Goal: Information Seeking & Learning: Learn about a topic

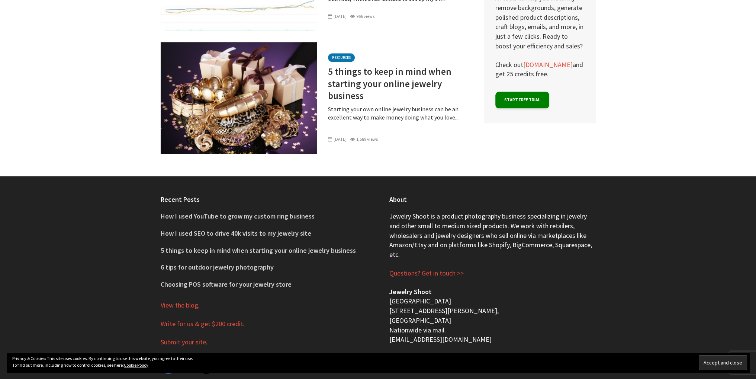
scroll to position [1134, 0]
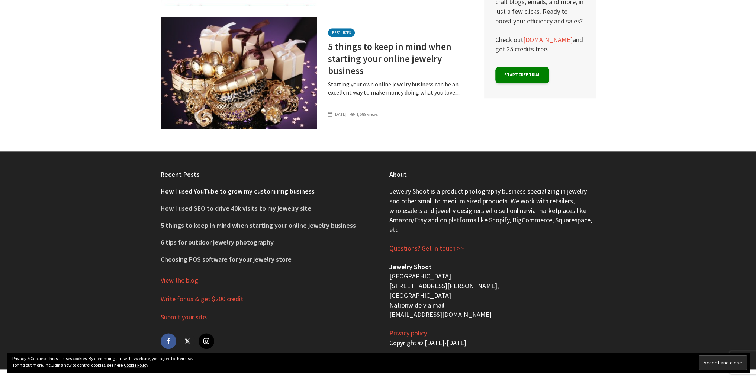
click at [207, 192] on link "How I used YouTube to grow my custom ring business" at bounding box center [238, 191] width 154 height 9
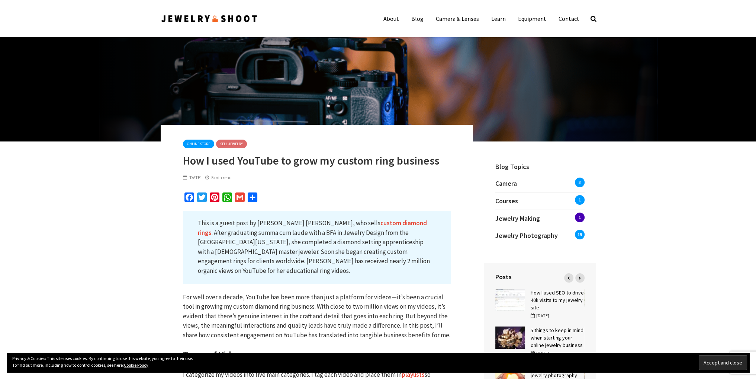
scroll to position [136, 0]
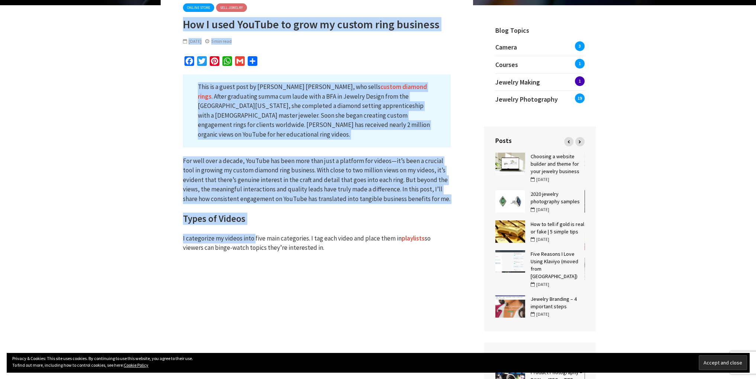
drag, startPoint x: 184, startPoint y: 23, endPoint x: 254, endPoint y: 216, distance: 204.6
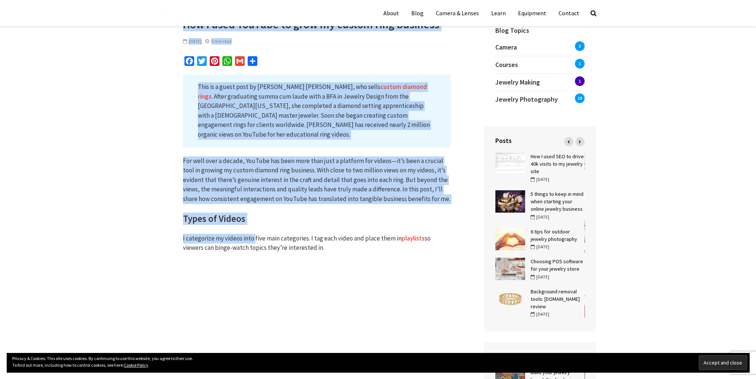
scroll to position [0, 0]
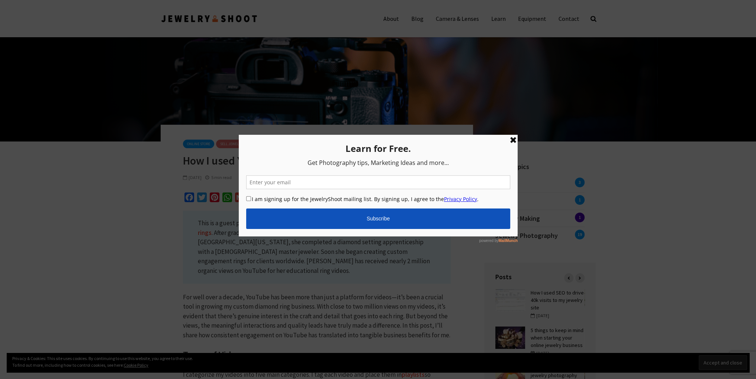
click at [514, 141] on link at bounding box center [512, 139] width 9 height 9
